Goal: Navigation & Orientation: Find specific page/section

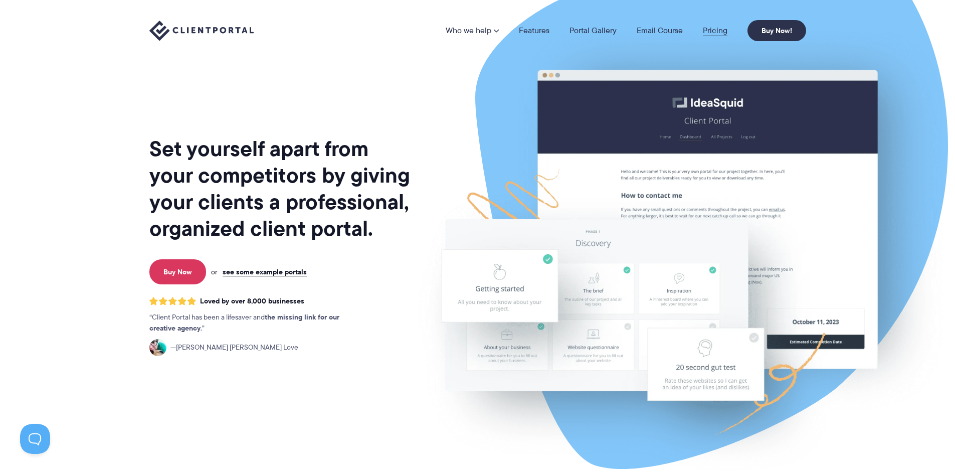
click at [706, 30] on link "Pricing" at bounding box center [715, 31] width 25 height 8
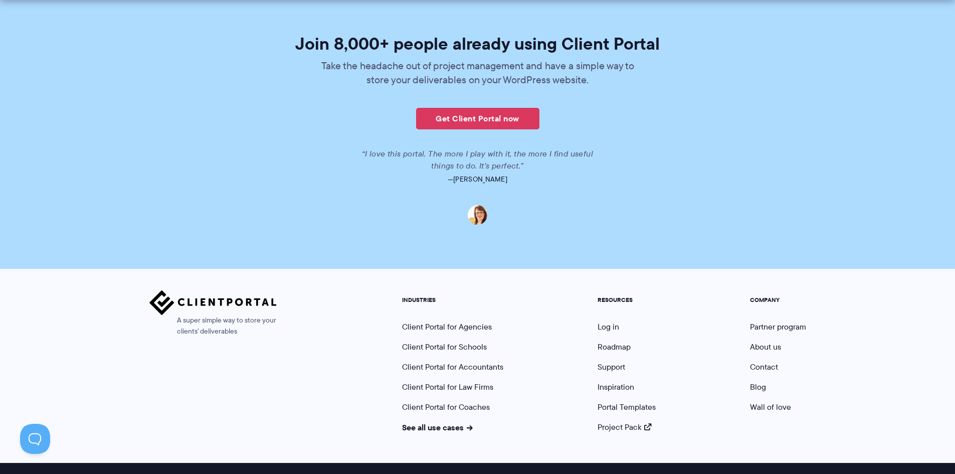
scroll to position [2440, 0]
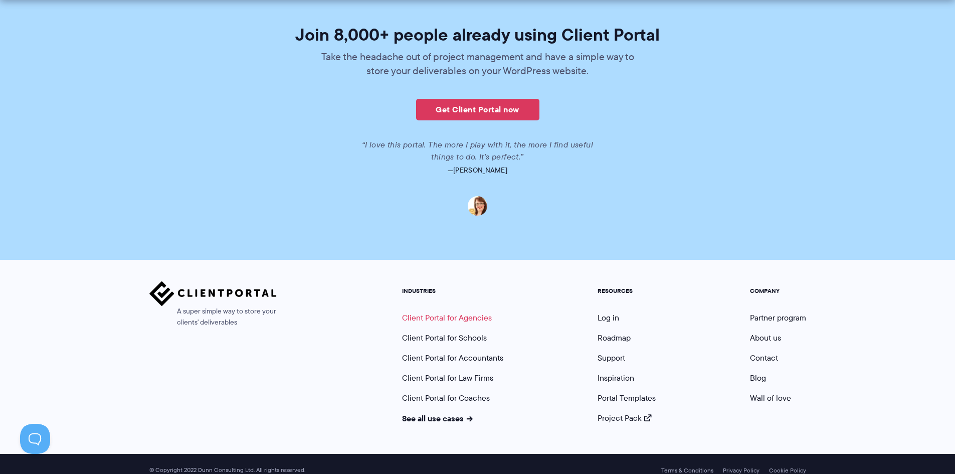
click at [480, 312] on link "Client Portal for Agencies" at bounding box center [447, 318] width 90 height 12
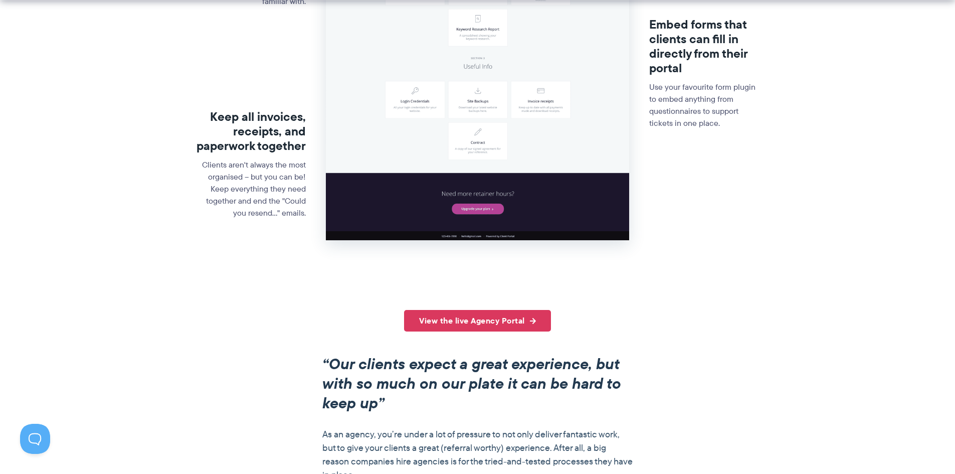
scroll to position [702, 0]
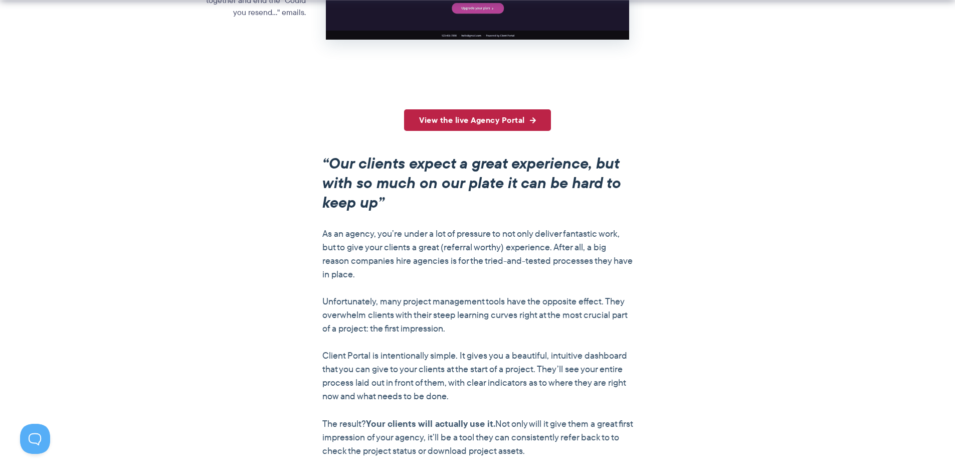
click at [484, 124] on link "View the live Agency Portal" at bounding box center [477, 120] width 147 height 22
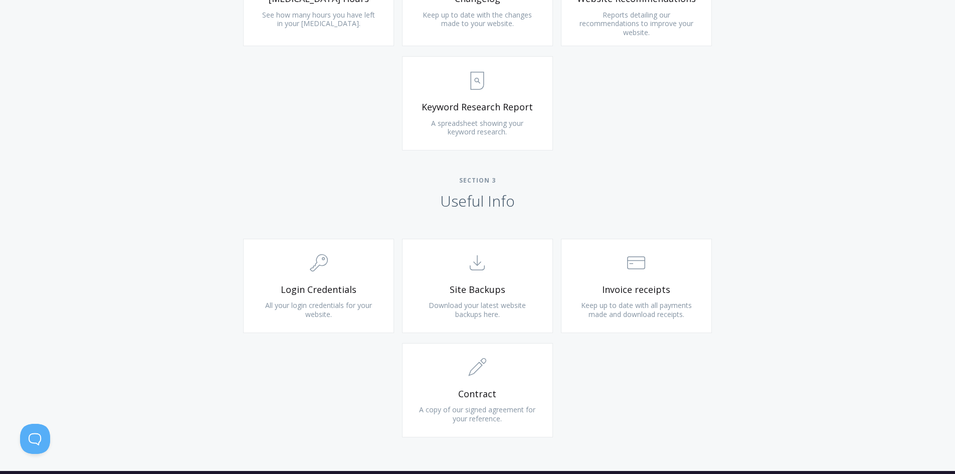
scroll to position [802, 0]
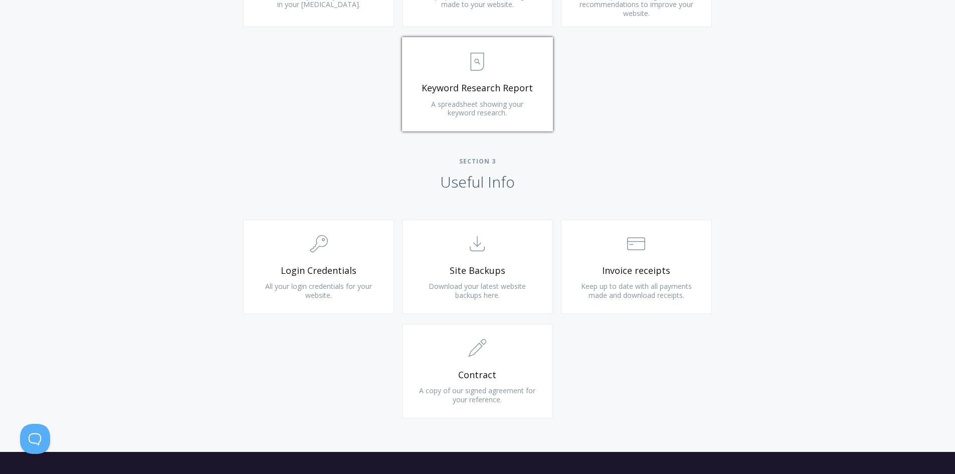
click at [499, 107] on span "A spreadsheet showing your keyword research." at bounding box center [477, 108] width 92 height 19
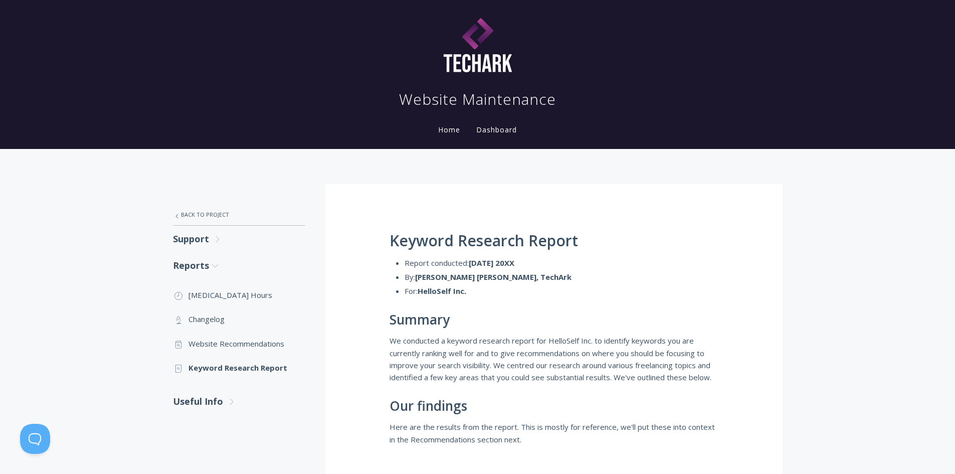
click at [485, 55] on img at bounding box center [477, 46] width 135 height 65
click at [465, 91] on h1 "Website Maintenance" at bounding box center [477, 99] width 157 height 20
click at [462, 121] on li "Home" at bounding box center [449, 127] width 38 height 20
click at [454, 126] on link "Home" at bounding box center [449, 130] width 26 height 10
